Goal: Task Accomplishment & Management: Manage account settings

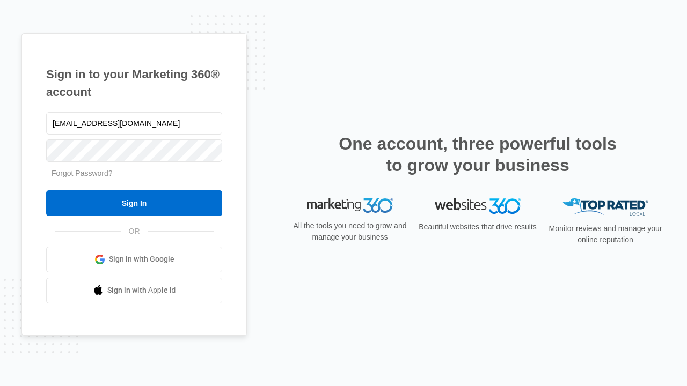
type input "[EMAIL_ADDRESS][DOMAIN_NAME]"
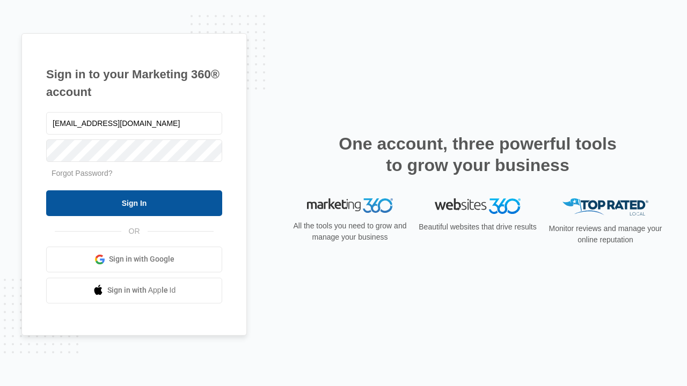
click at [134, 203] on input "Sign In" at bounding box center [134, 203] width 176 height 26
